Goal: Check status: Check status

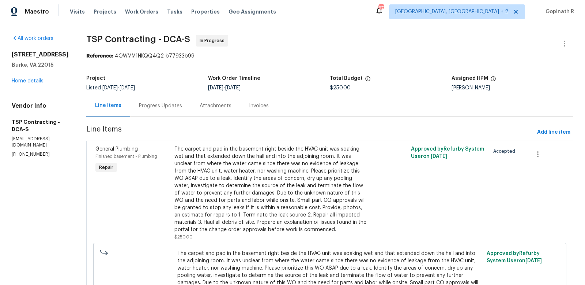
click at [139, 104] on div "Progress Updates" at bounding box center [160, 105] width 43 height 7
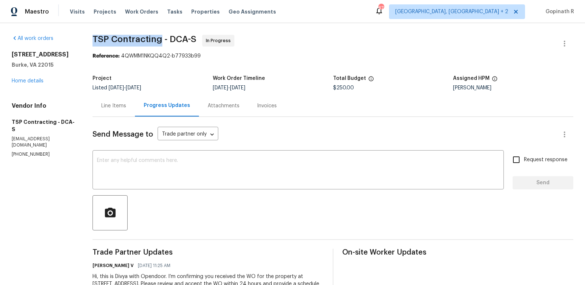
drag, startPoint x: 90, startPoint y: 39, endPoint x: 158, endPoint y: 39, distance: 67.7
click at [158, 39] on span "TSP Contracting - DCA-S" at bounding box center [145, 39] width 104 height 9
copy span "TSP Contracting"
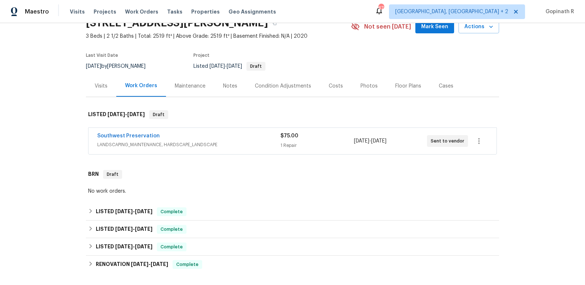
scroll to position [42, 0]
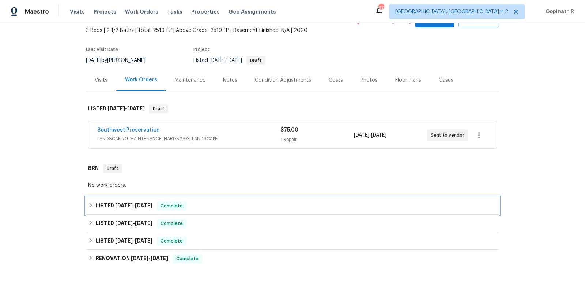
click at [235, 209] on div "LISTED [DATE] - [DATE] Complete" at bounding box center [292, 205] width 409 height 9
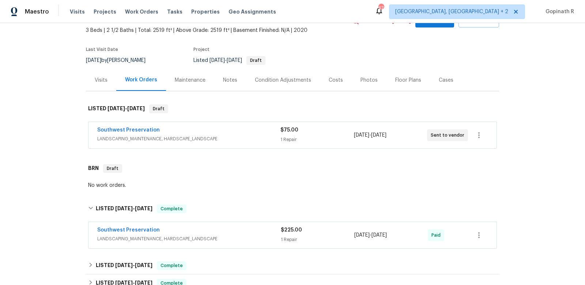
click at [229, 227] on div "Southwest Preservation" at bounding box center [189, 230] width 184 height 9
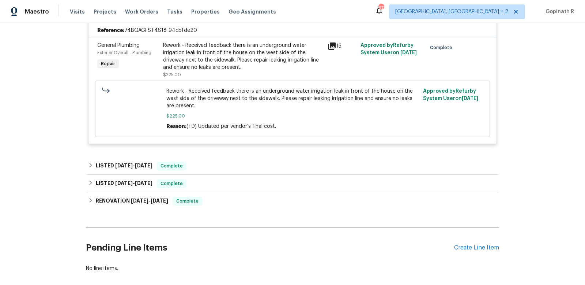
scroll to position [280, 0]
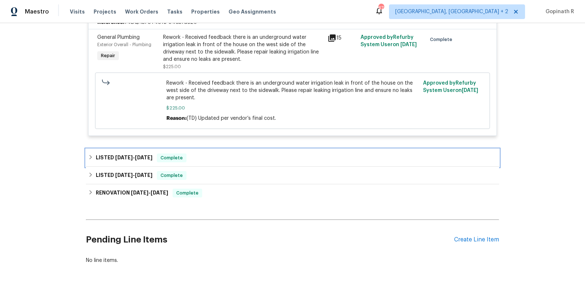
click at [226, 157] on div "LISTED 4/28/25 - 4/29/25 Complete" at bounding box center [292, 157] width 409 height 9
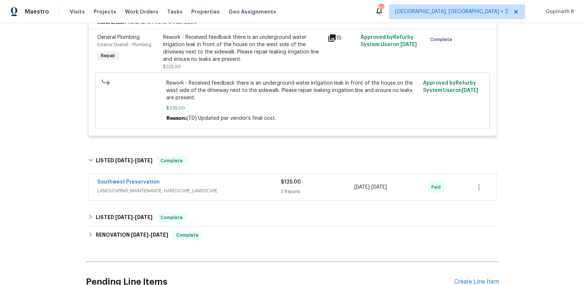
click at [240, 187] on span "LANDSCAPING_MAINTENANCE, HARDSCAPE_LANDSCAPE" at bounding box center [189, 190] width 184 height 7
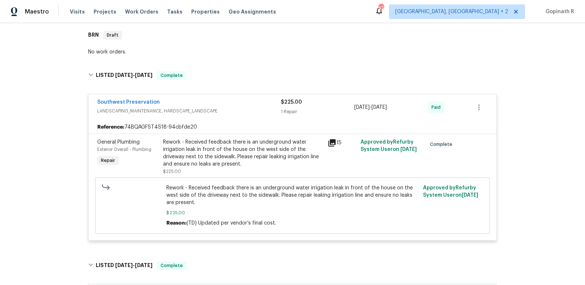
scroll to position [167, 0]
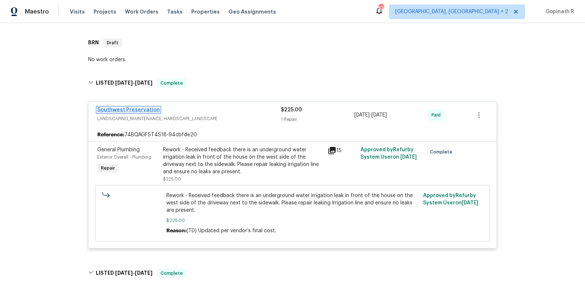
click at [137, 109] on link "Southwest Preservation" at bounding box center [128, 109] width 63 height 5
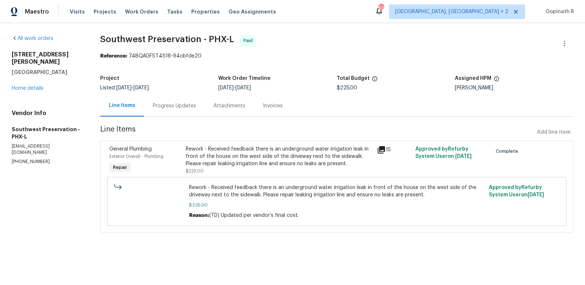
click at [172, 106] on div "Progress Updates" at bounding box center [174, 105] width 43 height 7
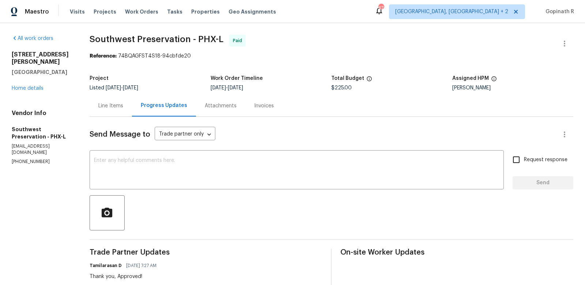
click at [108, 104] on div "Line Items" at bounding box center [110, 105] width 25 height 7
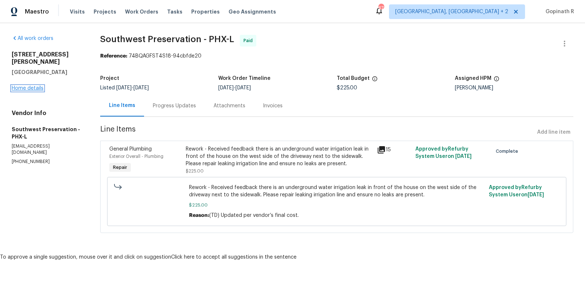
click at [30, 86] on link "Home details" at bounding box center [28, 88] width 32 height 5
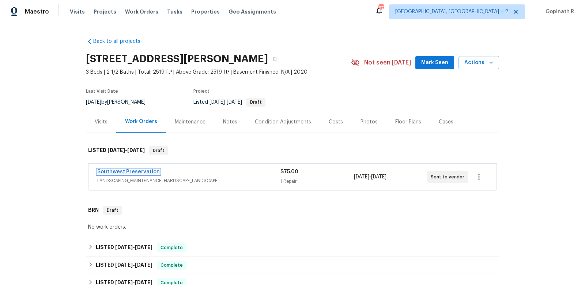
click at [120, 169] on link "Southwest Preservation" at bounding box center [128, 171] width 63 height 5
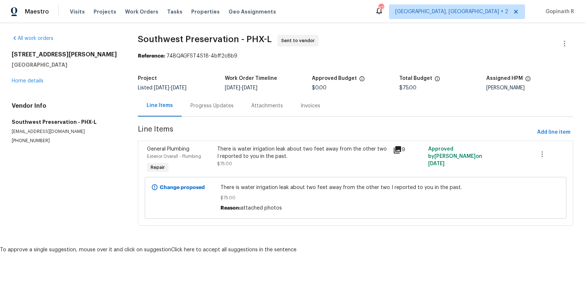
click at [399, 149] on icon at bounding box center [397, 149] width 7 height 7
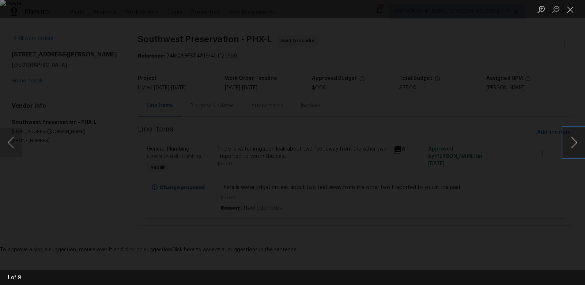
click at [569, 141] on button "Next image" at bounding box center [574, 142] width 22 height 29
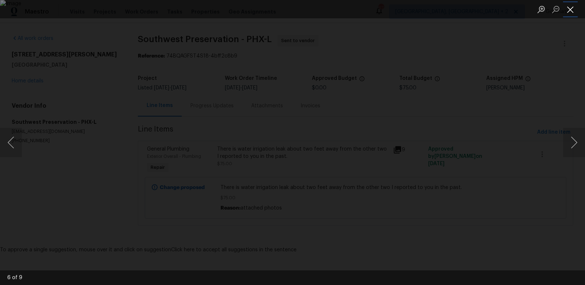
click at [570, 8] on button "Close lightbox" at bounding box center [570, 9] width 15 height 13
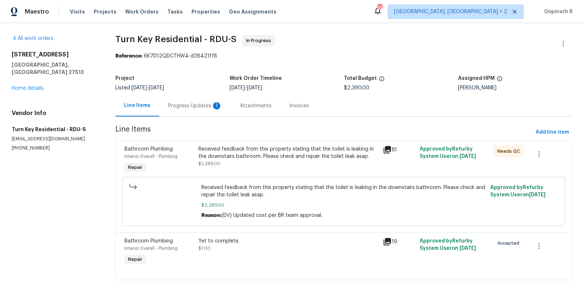
click at [181, 106] on div "Progress Updates 1" at bounding box center [195, 105] width 54 height 7
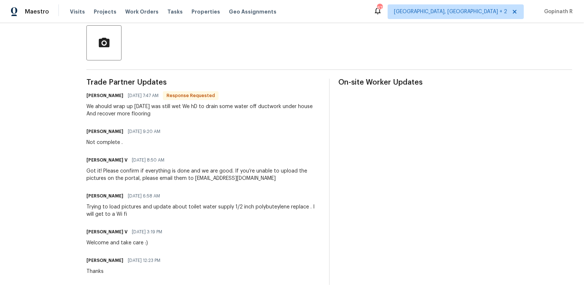
scroll to position [173, 0]
